Goal: Task Accomplishment & Management: Manage account settings

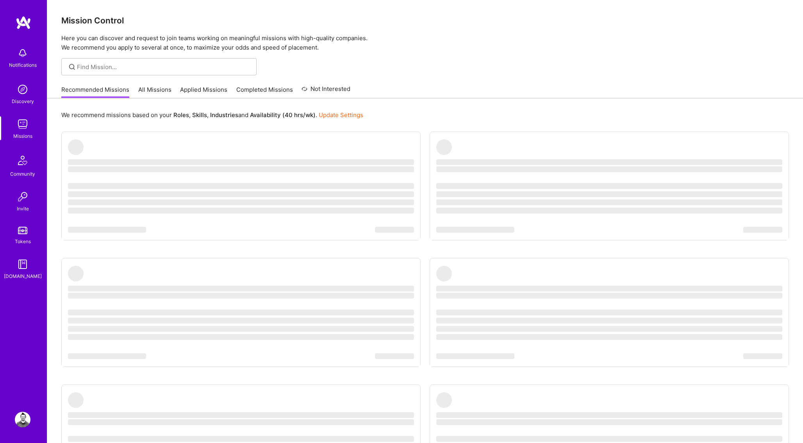
click at [464, 235] on ul "‌ ‌ ‌ ‌ ‌ ‌ ‌ ‌ ‌ ‌ ‌ ‌ ‌ ‌ ‌ ‌ ‌ ‌ ‌ ‌ ‌ ‌ ‌ ‌ ‌ ‌ ‌ ‌ ‌ ‌ ‌ ‌ ‌ ‌ ‌ ‌ ‌ ‌ ‌ ‌…" at bounding box center [425, 329] width 728 height 394
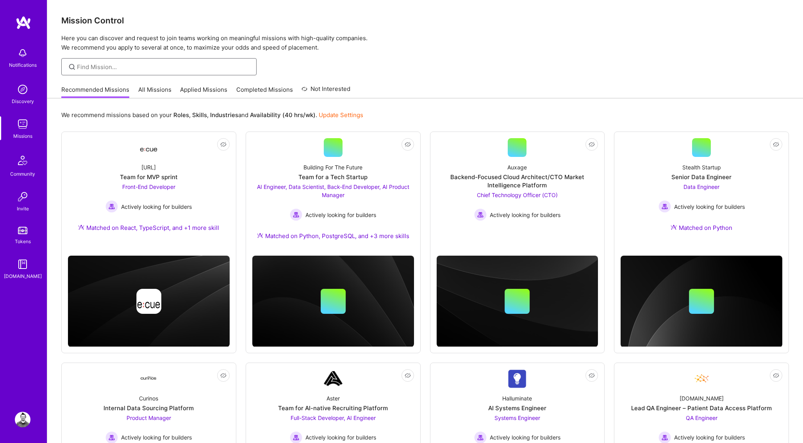
click at [156, 70] on input at bounding box center [164, 67] width 174 height 8
type input "ruby"
click at [146, 94] on link "All Missions" at bounding box center [154, 92] width 33 height 13
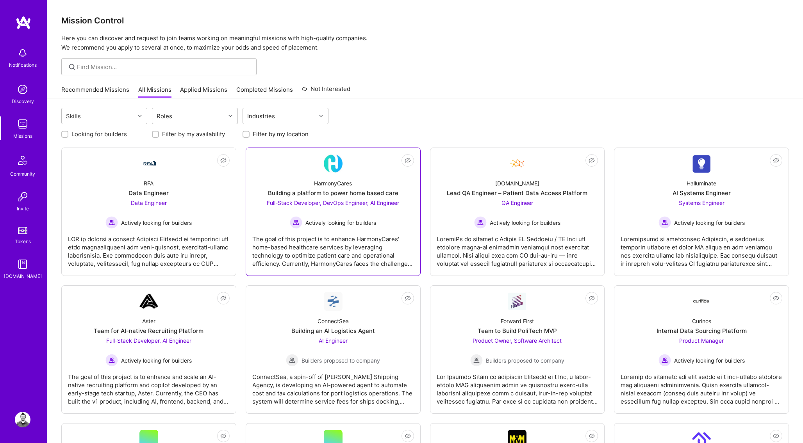
click at [339, 168] on img at bounding box center [333, 163] width 19 height 19
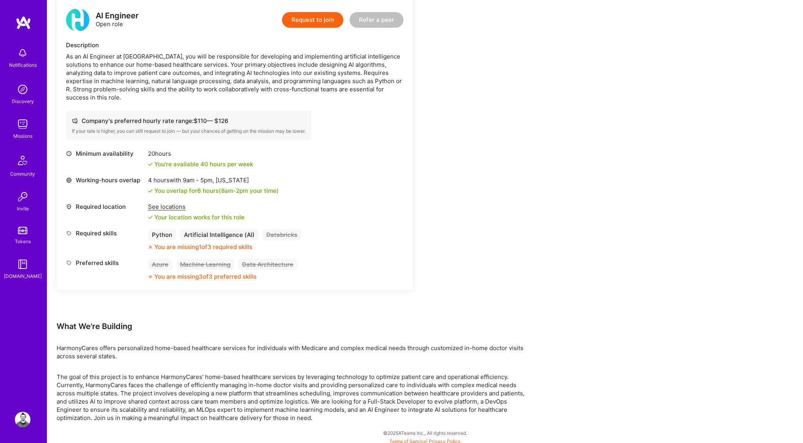
scroll to position [873, 0]
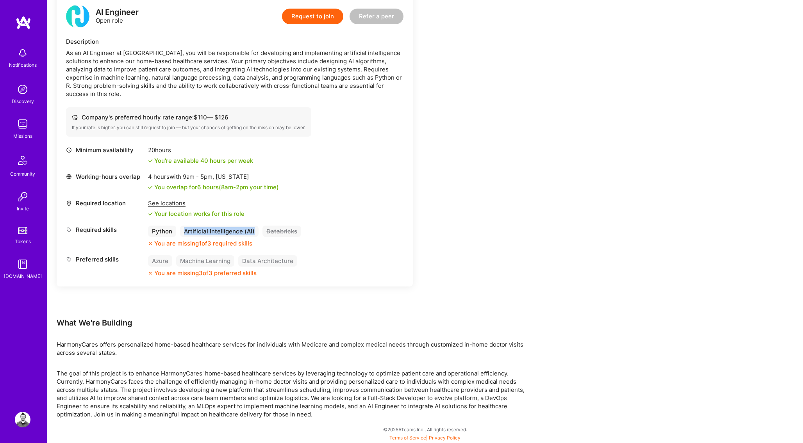
drag, startPoint x: 252, startPoint y: 232, endPoint x: 177, endPoint y: 235, distance: 75.0
click at [177, 235] on div "Python Artificial Intelligence (AI) Databricks" at bounding box center [224, 231] width 153 height 11
copy div "Artificial Intelligence (AI)"
click at [26, 421] on img at bounding box center [23, 420] width 16 height 16
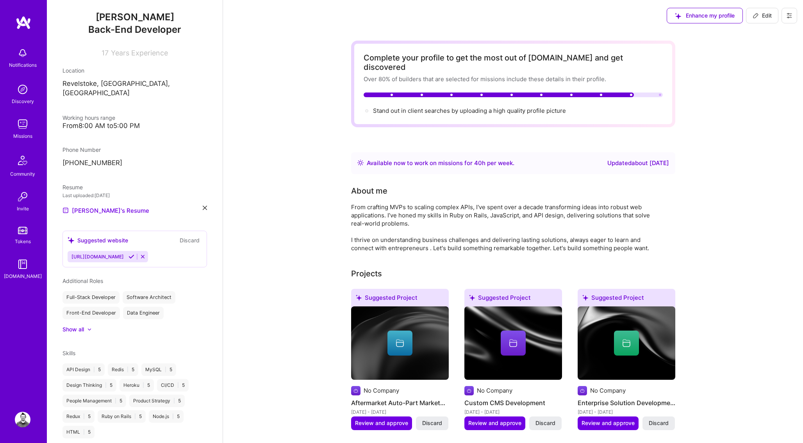
scroll to position [87, 0]
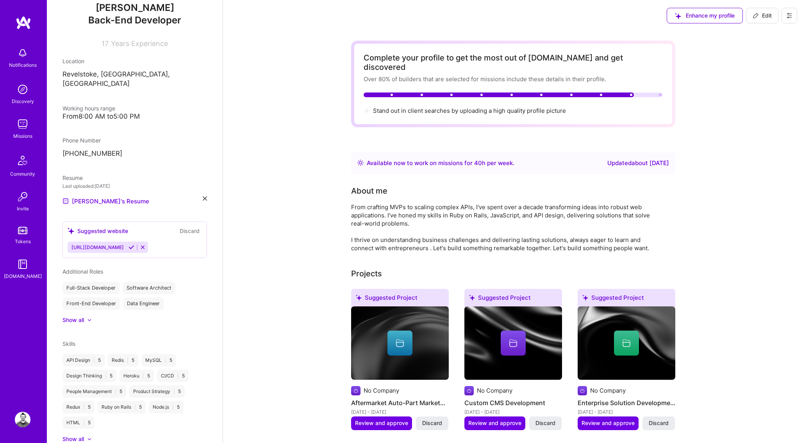
click at [150, 282] on div "Software Architect" at bounding box center [149, 288] width 53 height 12
click at [79, 316] on div "Show all" at bounding box center [72, 320] width 21 height 8
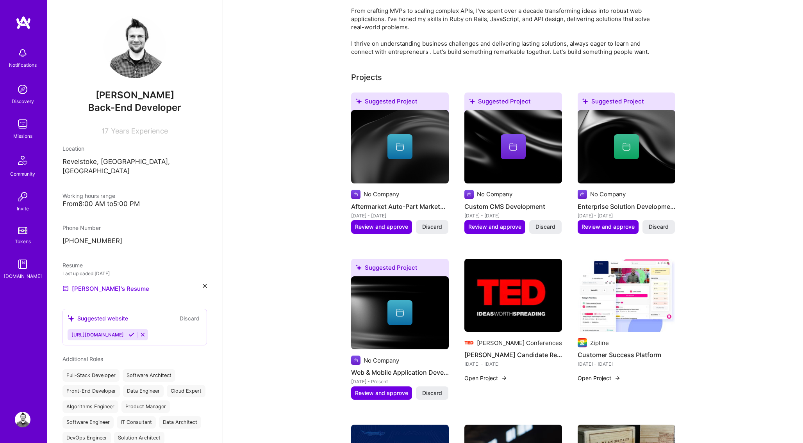
scroll to position [0, 0]
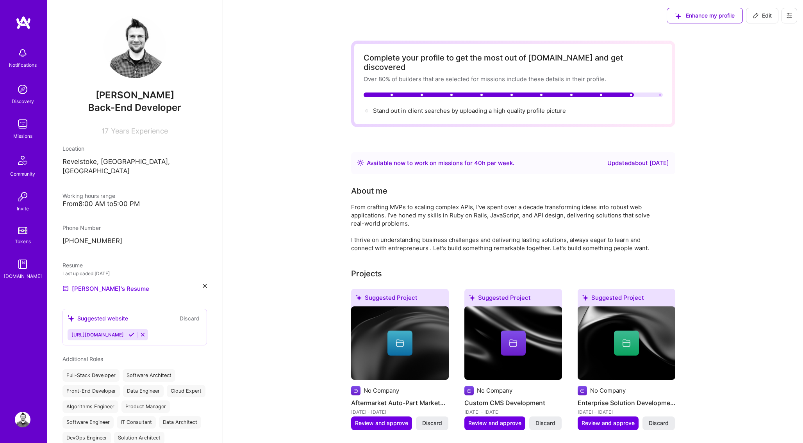
click at [760, 18] on span "Edit" at bounding box center [762, 16] width 19 height 8
select select "CA"
select select "Right Now"
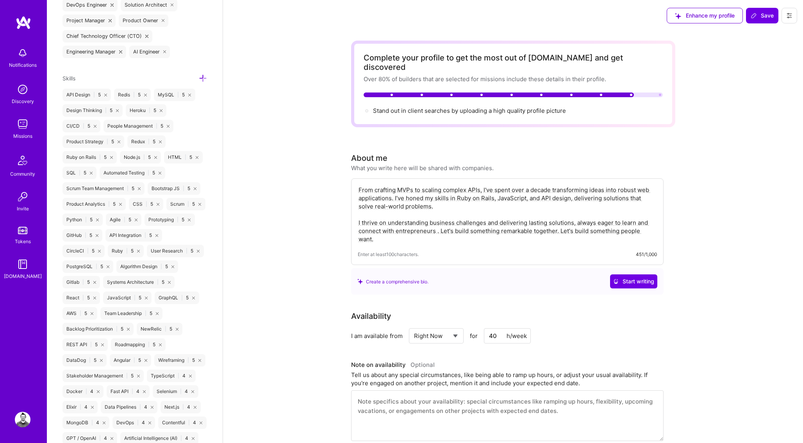
scroll to position [666, 0]
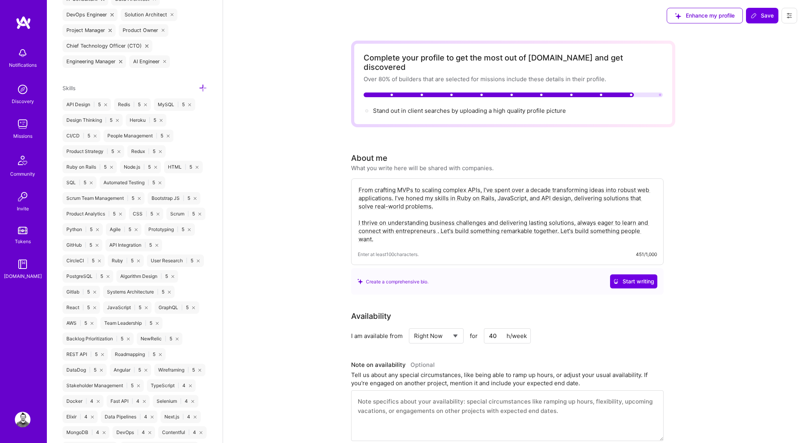
click at [202, 88] on icon at bounding box center [203, 88] width 8 height 8
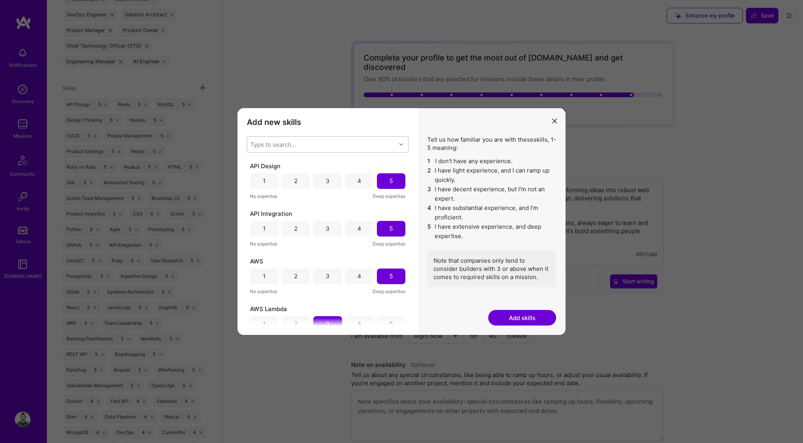
click at [284, 148] on div "Type to search..." at bounding box center [273, 144] width 46 height 8
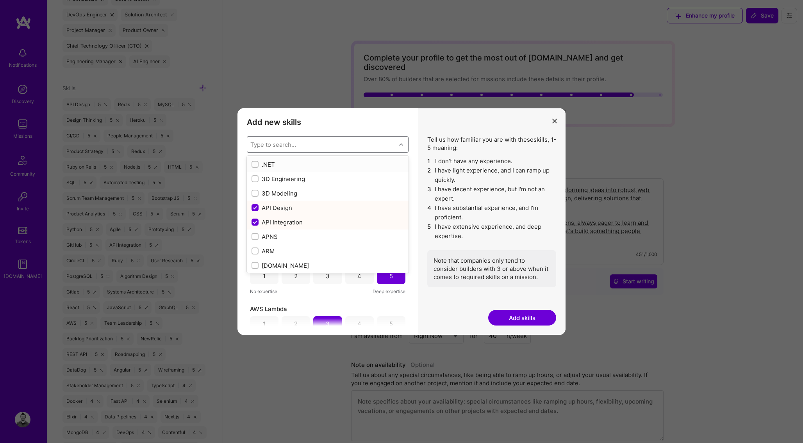
paste input "Artificial Intelligence (AI)"
type input "Artificial Intelligence (AI)"
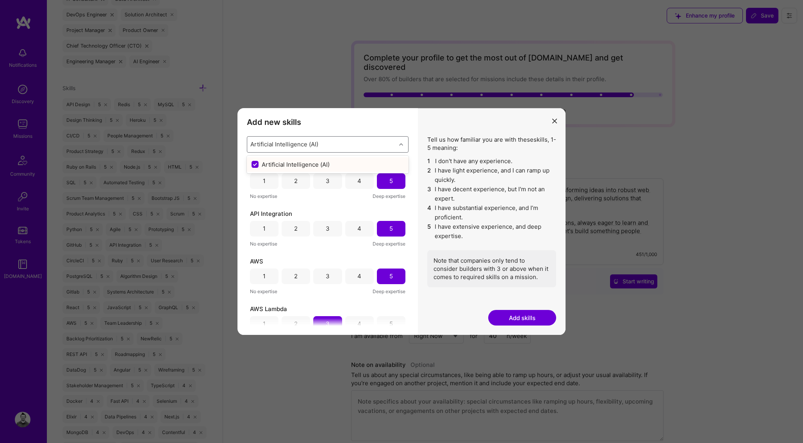
click at [293, 162] on div "Artificial Intelligence (AI)" at bounding box center [328, 165] width 152 height 8
checkbox input "false"
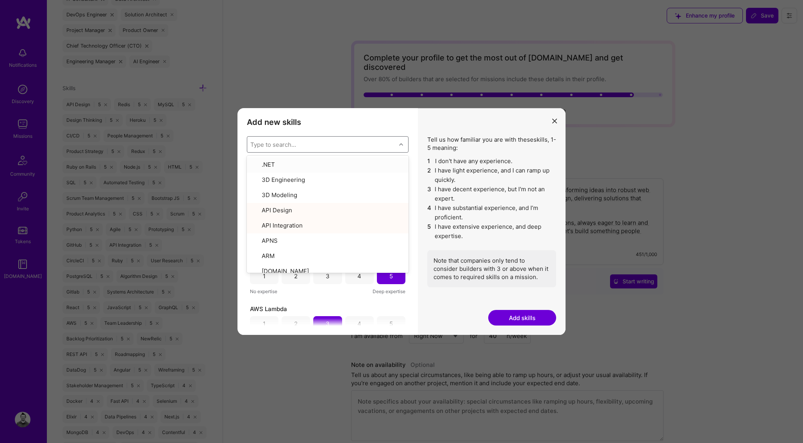
click at [390, 126] on h3 "Add new skills" at bounding box center [328, 122] width 162 height 9
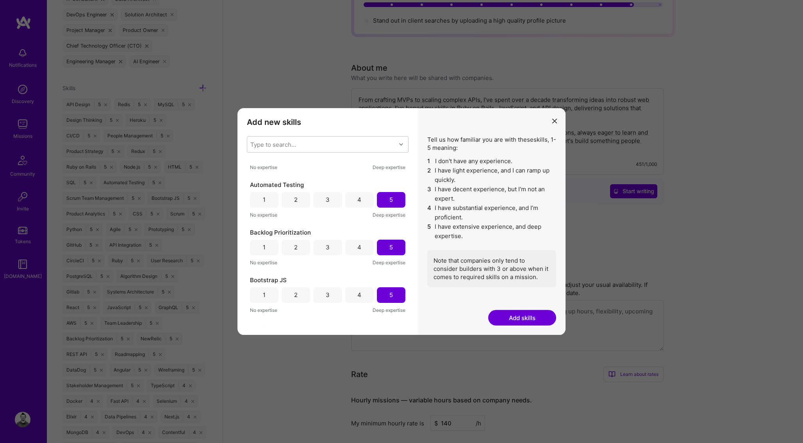
scroll to position [320, 0]
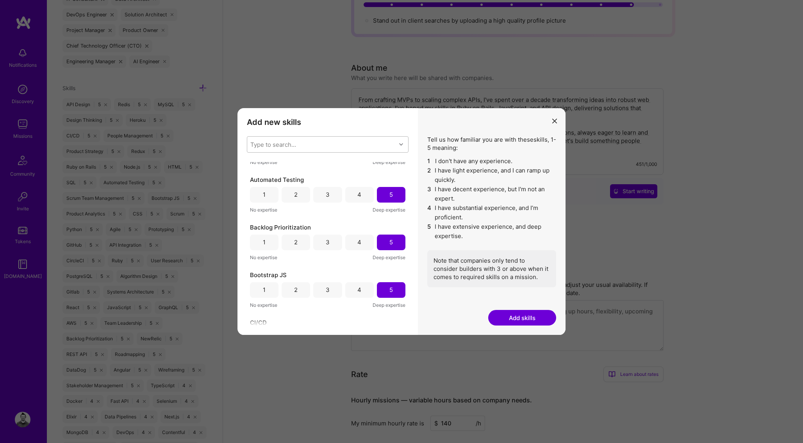
click at [319, 148] on div "Type to search..." at bounding box center [321, 145] width 149 height 16
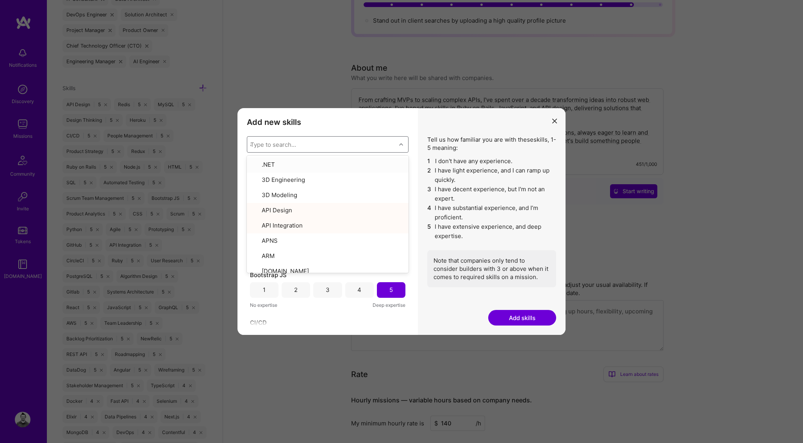
type input "ai"
click at [252, 191] on div "modal" at bounding box center [255, 193] width 7 height 7
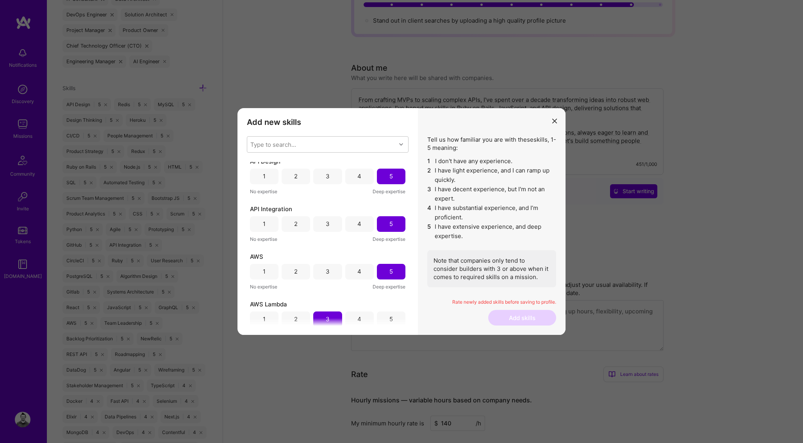
scroll to position [0, 0]
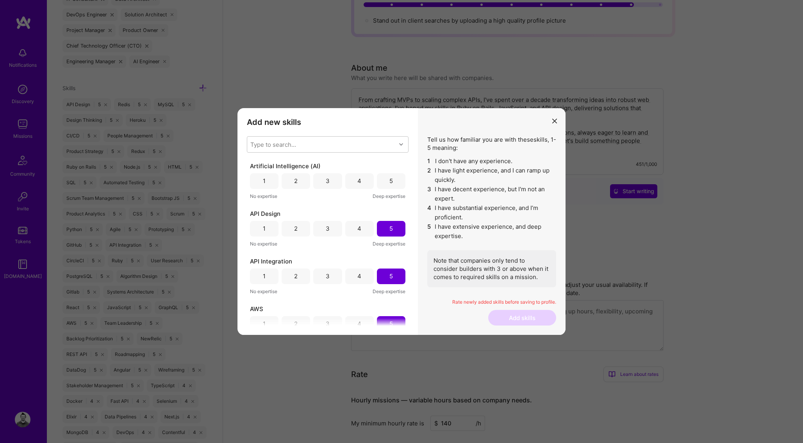
click at [357, 181] on div "4" at bounding box center [359, 181] width 4 height 8
click at [529, 316] on button "Add skills" at bounding box center [522, 318] width 68 height 16
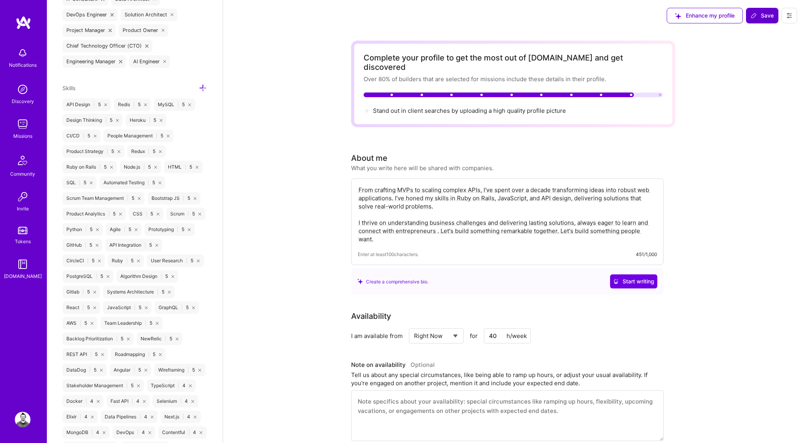
click at [761, 16] on span "Save" at bounding box center [762, 16] width 23 height 8
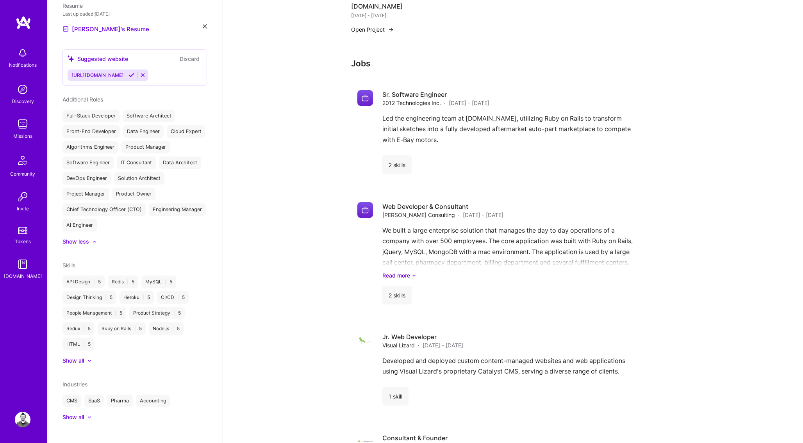
scroll to position [861, 0]
